Goal: Task Accomplishment & Management: Use online tool/utility

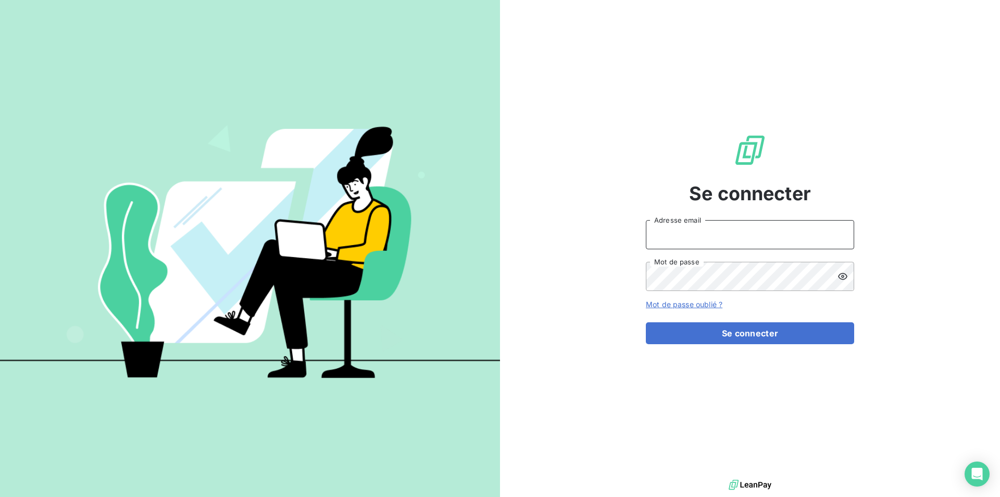
type input "[EMAIL_ADDRESS][DOMAIN_NAME]"
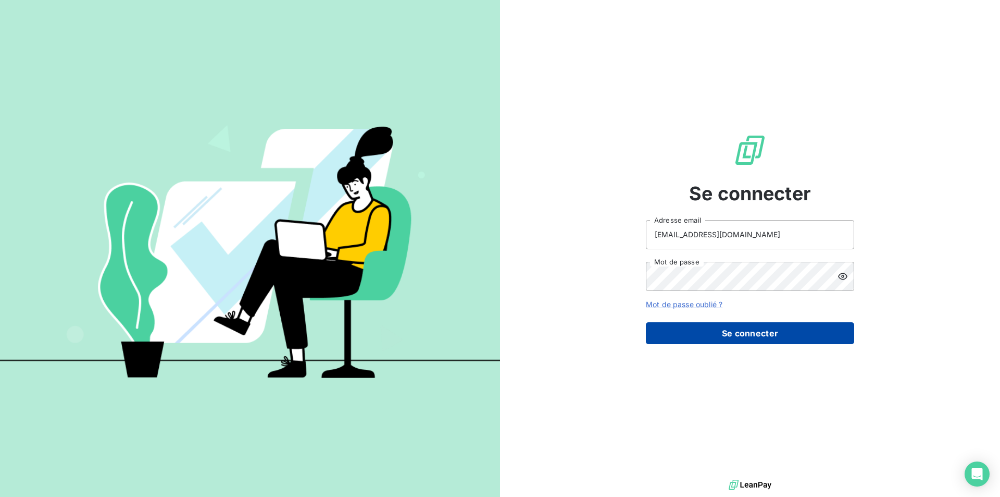
click at [723, 342] on button "Se connecter" at bounding box center [750, 333] width 208 height 22
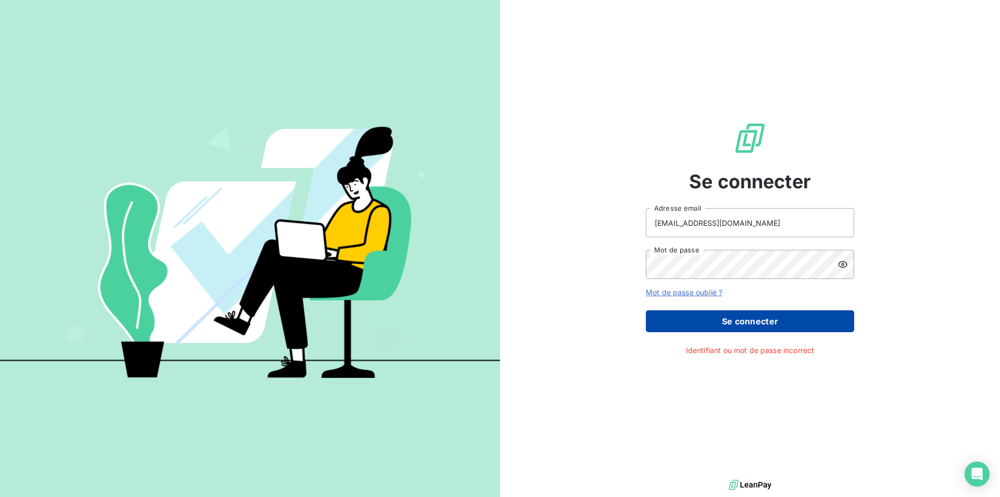
click at [745, 328] on button "Se connecter" at bounding box center [750, 321] width 208 height 22
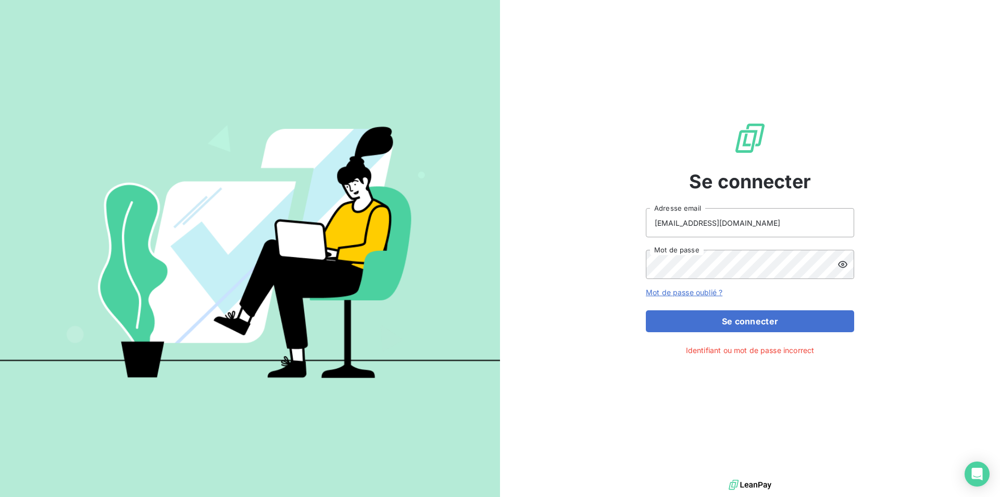
click at [845, 261] on icon at bounding box center [843, 264] width 10 height 10
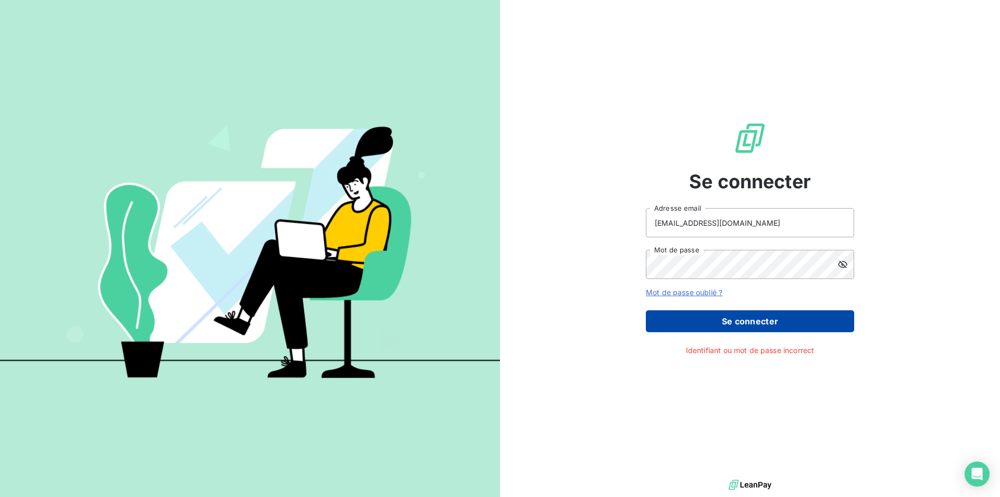
click at [733, 319] on button "Se connecter" at bounding box center [750, 321] width 208 height 22
click at [703, 320] on button "Se connecter" at bounding box center [750, 321] width 208 height 22
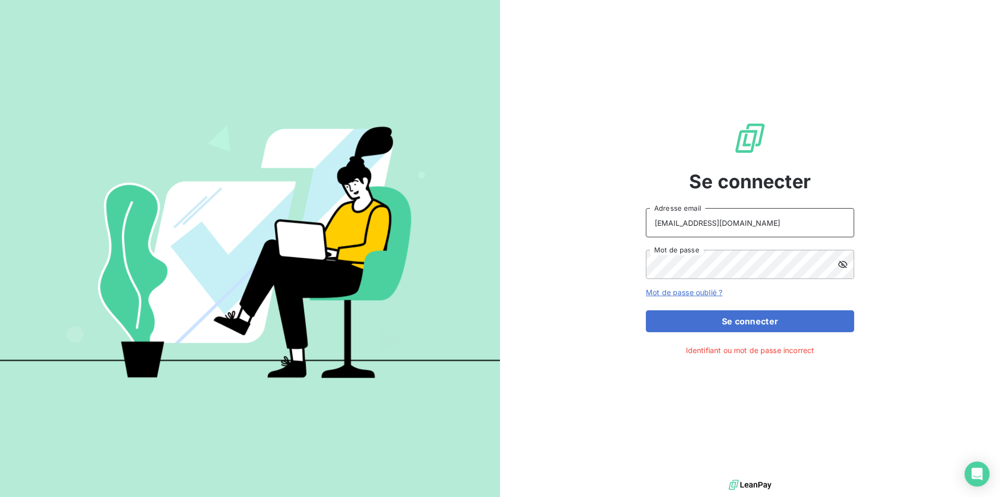
click at [752, 228] on input "[EMAIL_ADDRESS][DOMAIN_NAME]" at bounding box center [750, 222] width 208 height 29
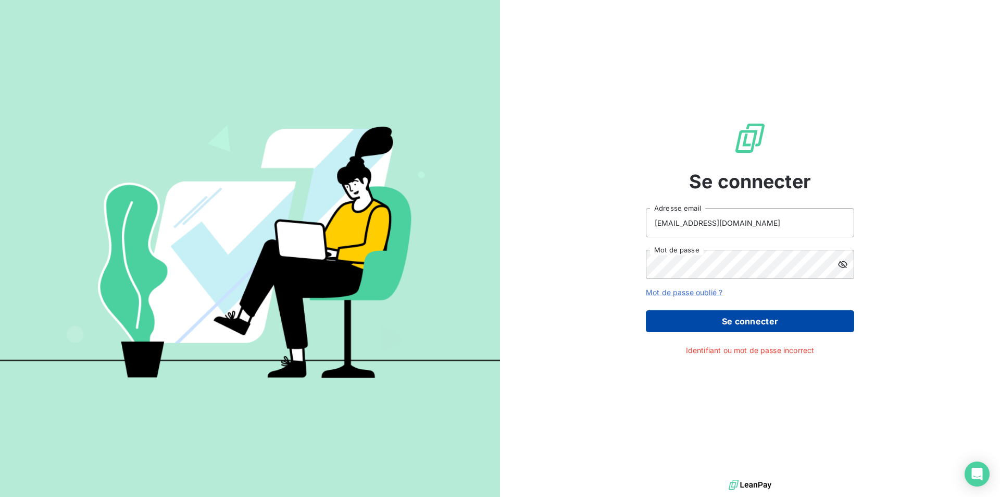
click at [702, 325] on button "Se connecter" at bounding box center [750, 321] width 208 height 22
click at [687, 322] on button "Se connecter" at bounding box center [750, 321] width 208 height 22
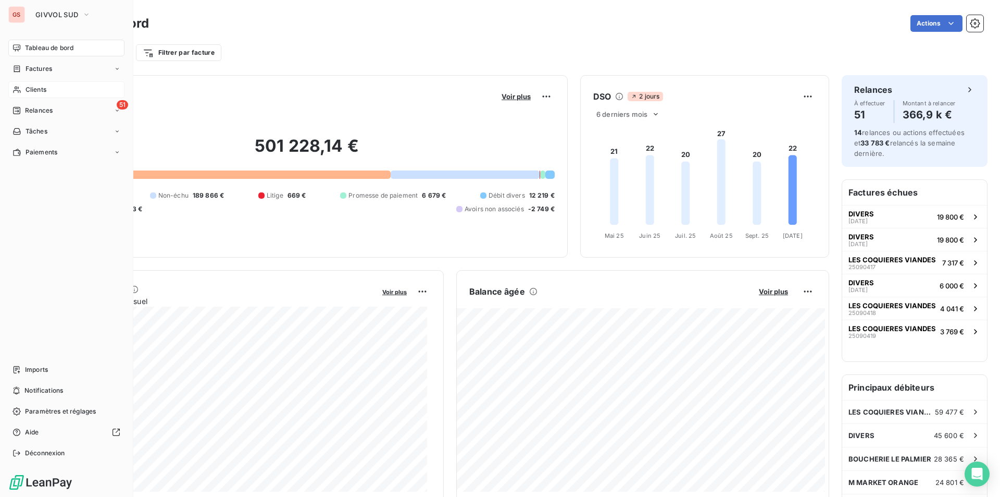
click at [34, 89] on span "Clients" at bounding box center [36, 89] width 21 height 9
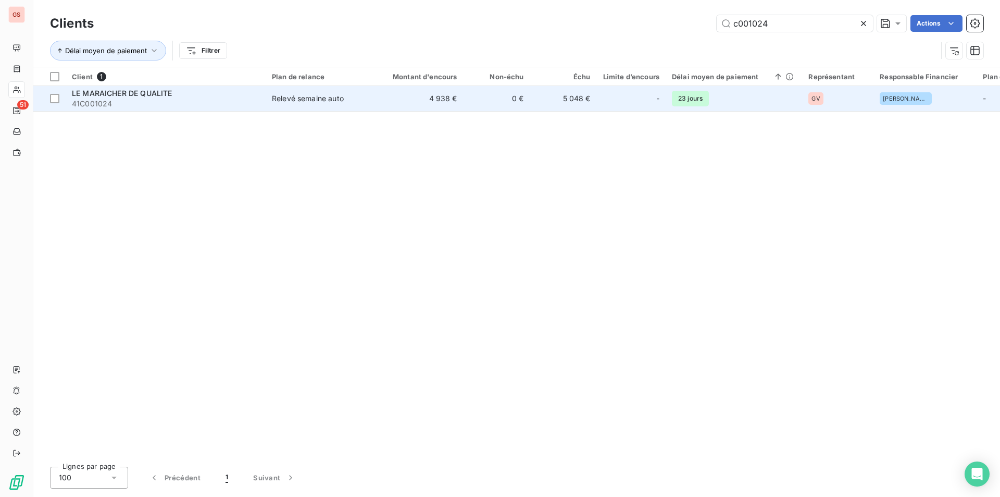
type input "c001024"
click at [290, 108] on td "Relevé semaine auto" at bounding box center [320, 98] width 108 height 25
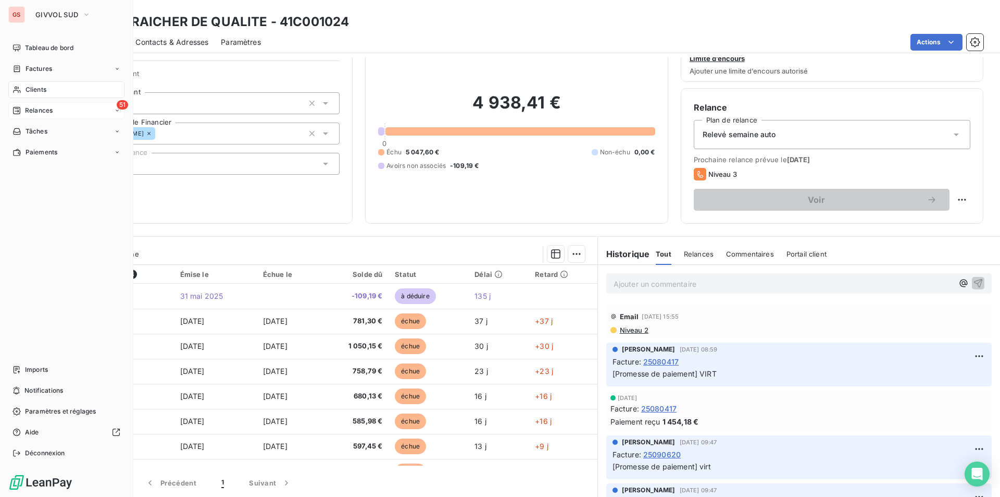
click at [44, 105] on div "51 Relances" at bounding box center [66, 110] width 116 height 17
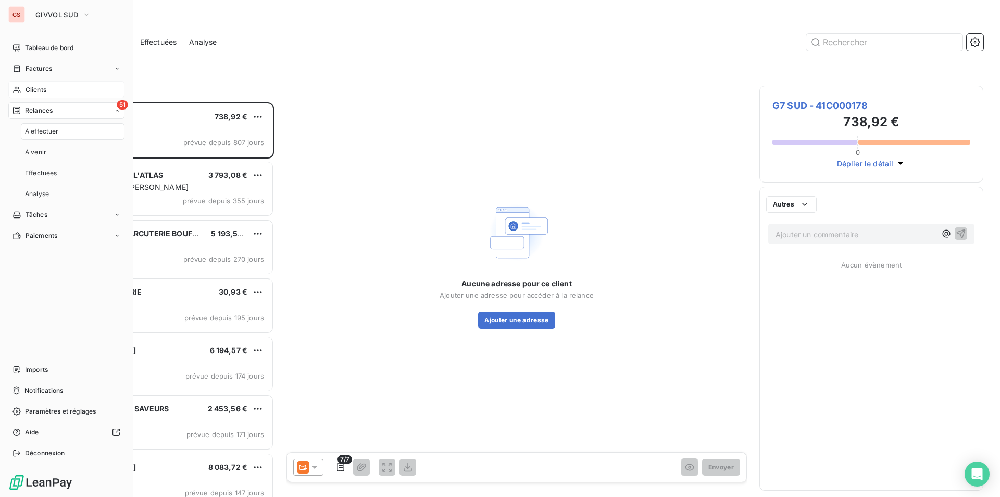
scroll to position [387, 216]
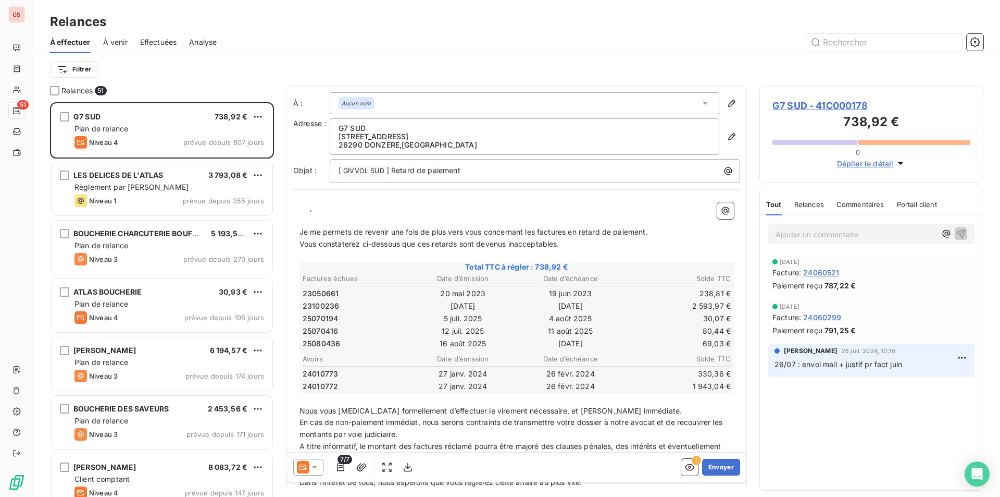
click at [127, 40] on span "À venir" at bounding box center [115, 42] width 24 height 10
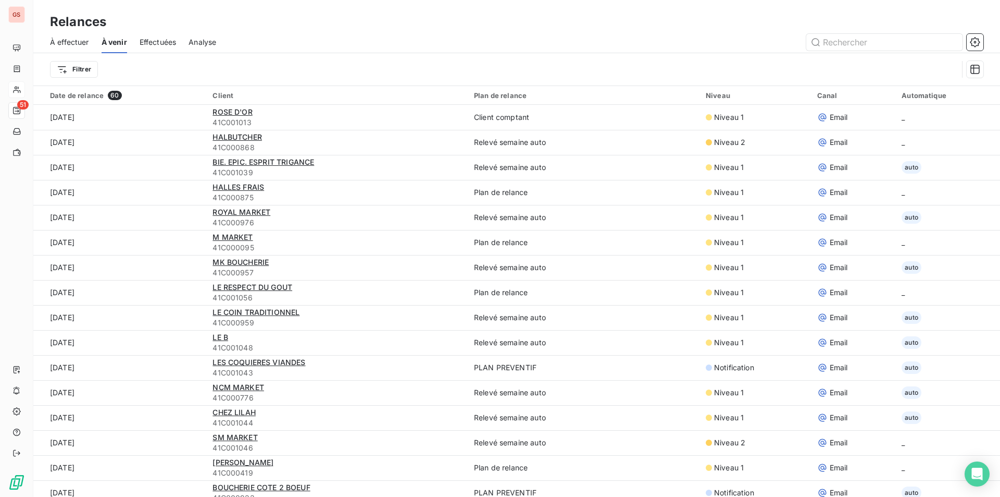
click at [148, 40] on span "Effectuées" at bounding box center [158, 42] width 37 height 10
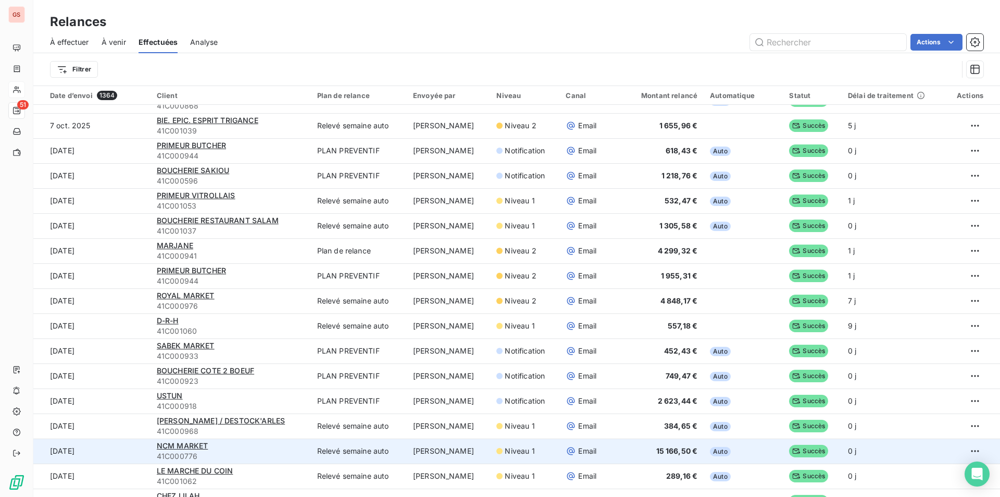
scroll to position [677, 0]
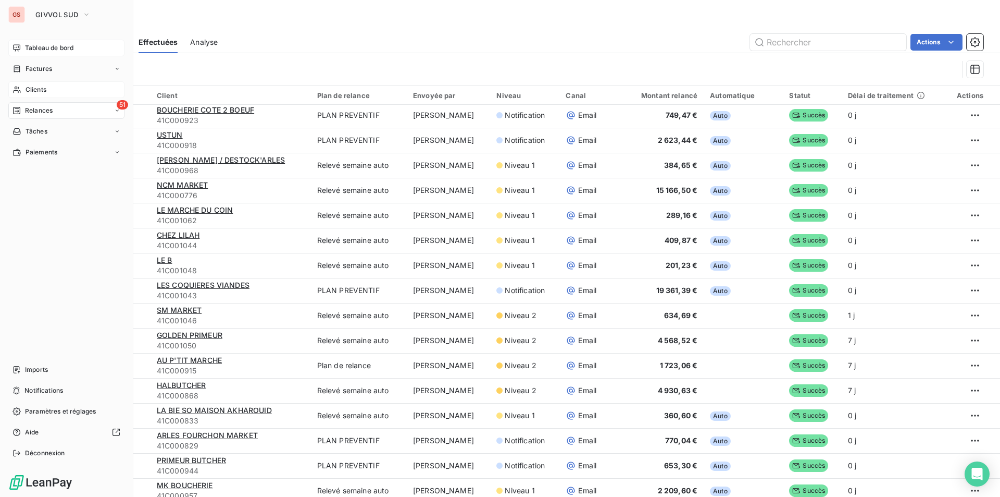
click at [49, 51] on span "Tableau de bord" at bounding box center [49, 47] width 48 height 9
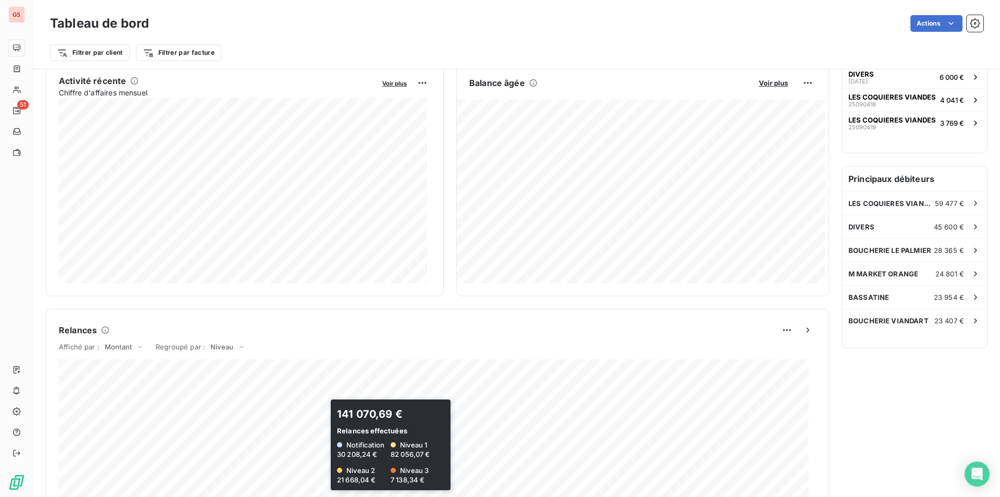
scroll to position [469, 0]
